Goal: Transaction & Acquisition: Purchase product/service

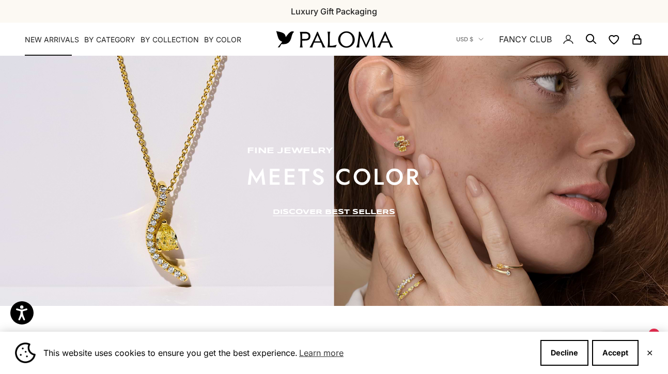
click at [62, 41] on link "NEW ARRIVALS" at bounding box center [52, 40] width 54 height 10
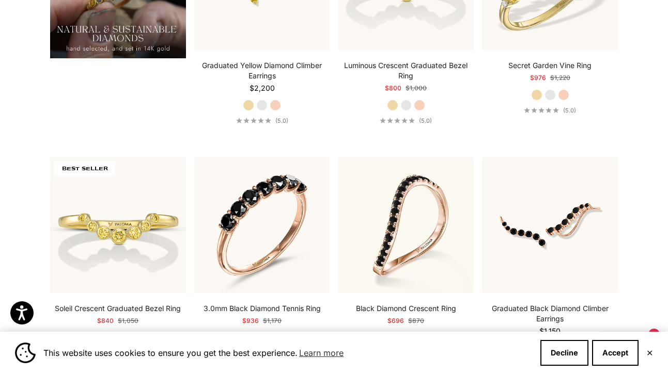
scroll to position [944, 0]
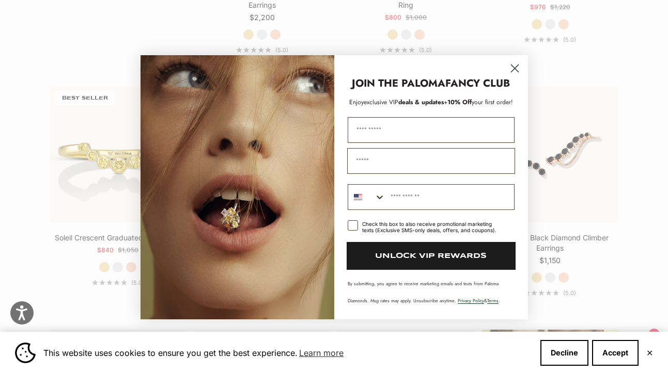
click at [512, 67] on circle "Close dialog" at bounding box center [513, 67] width 17 height 17
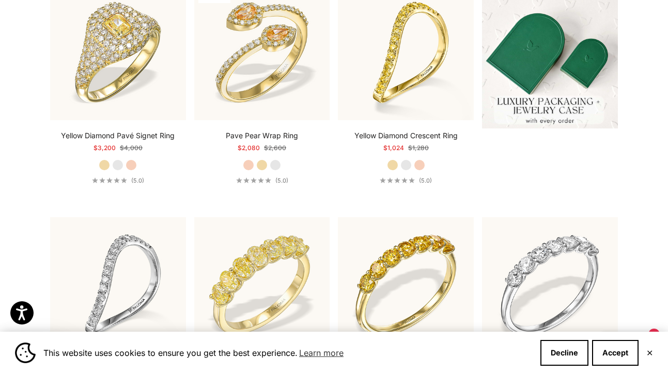
scroll to position [0, 0]
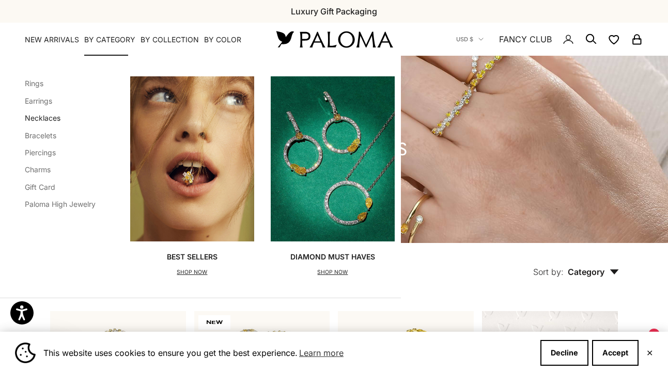
click at [36, 116] on link "Necklaces" at bounding box center [43, 118] width 36 height 9
